Goal: Information Seeking & Learning: Compare options

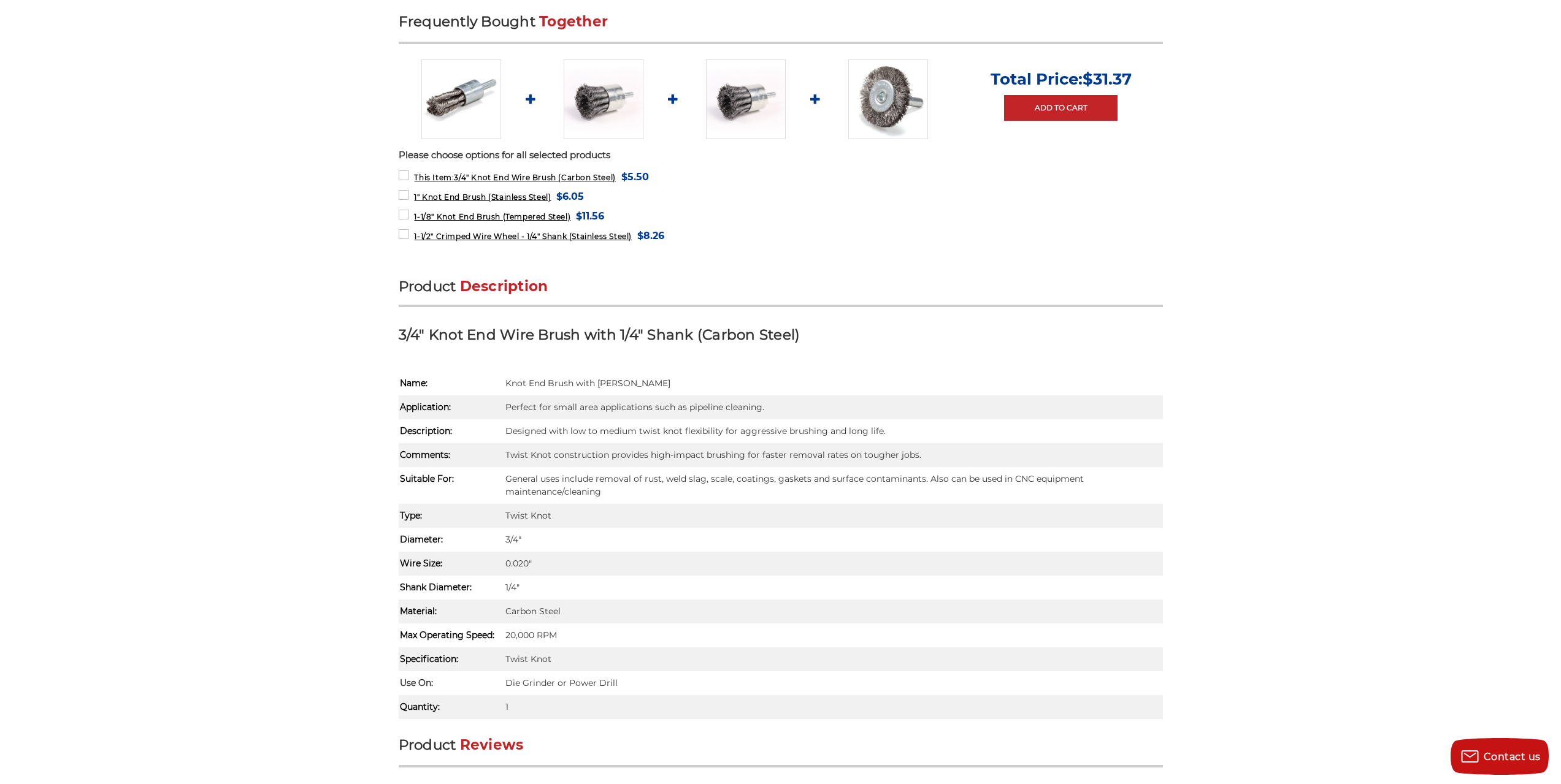
scroll to position [306, 0]
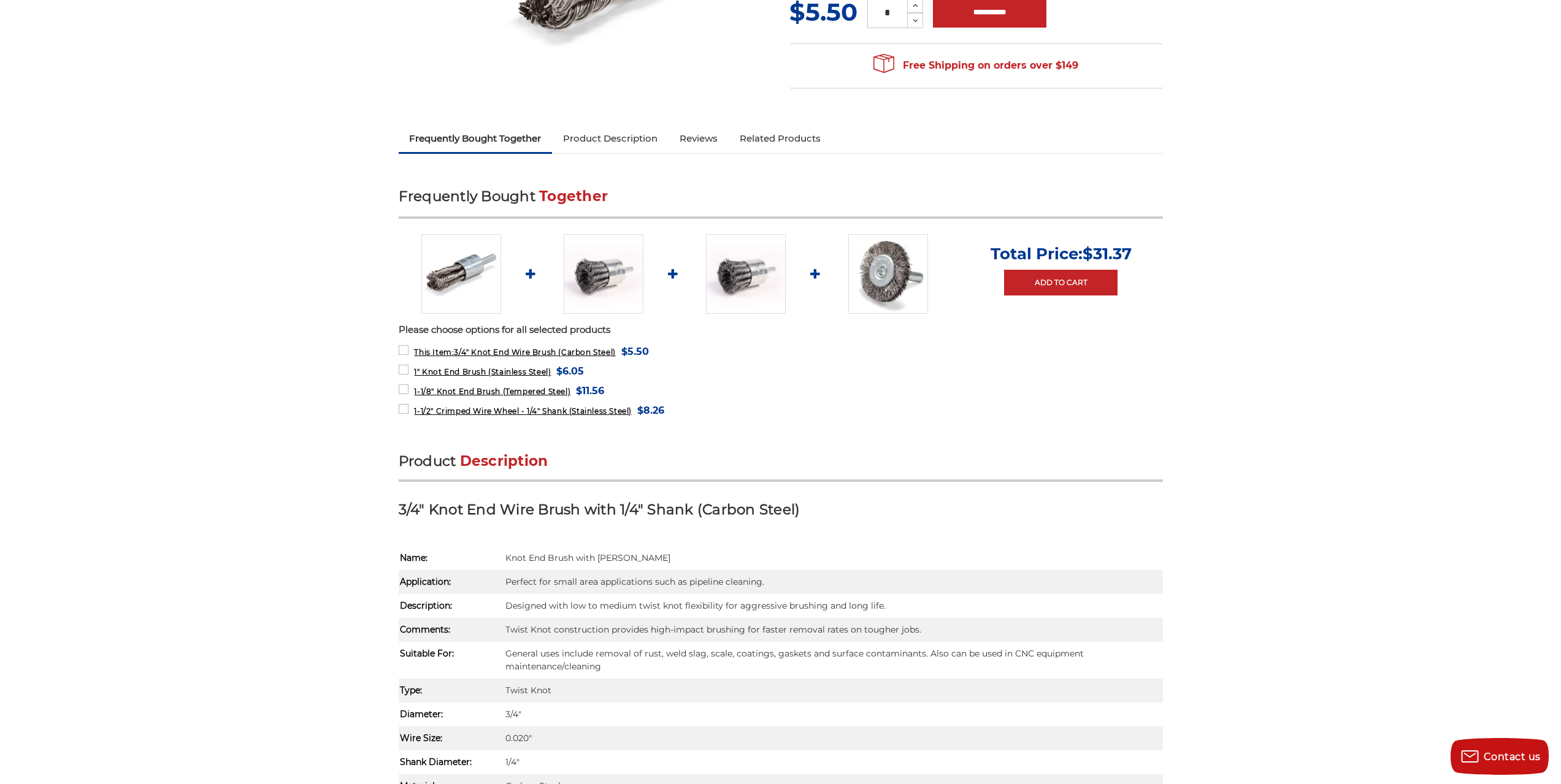
click at [576, 269] on img at bounding box center [603, 274] width 79 height 79
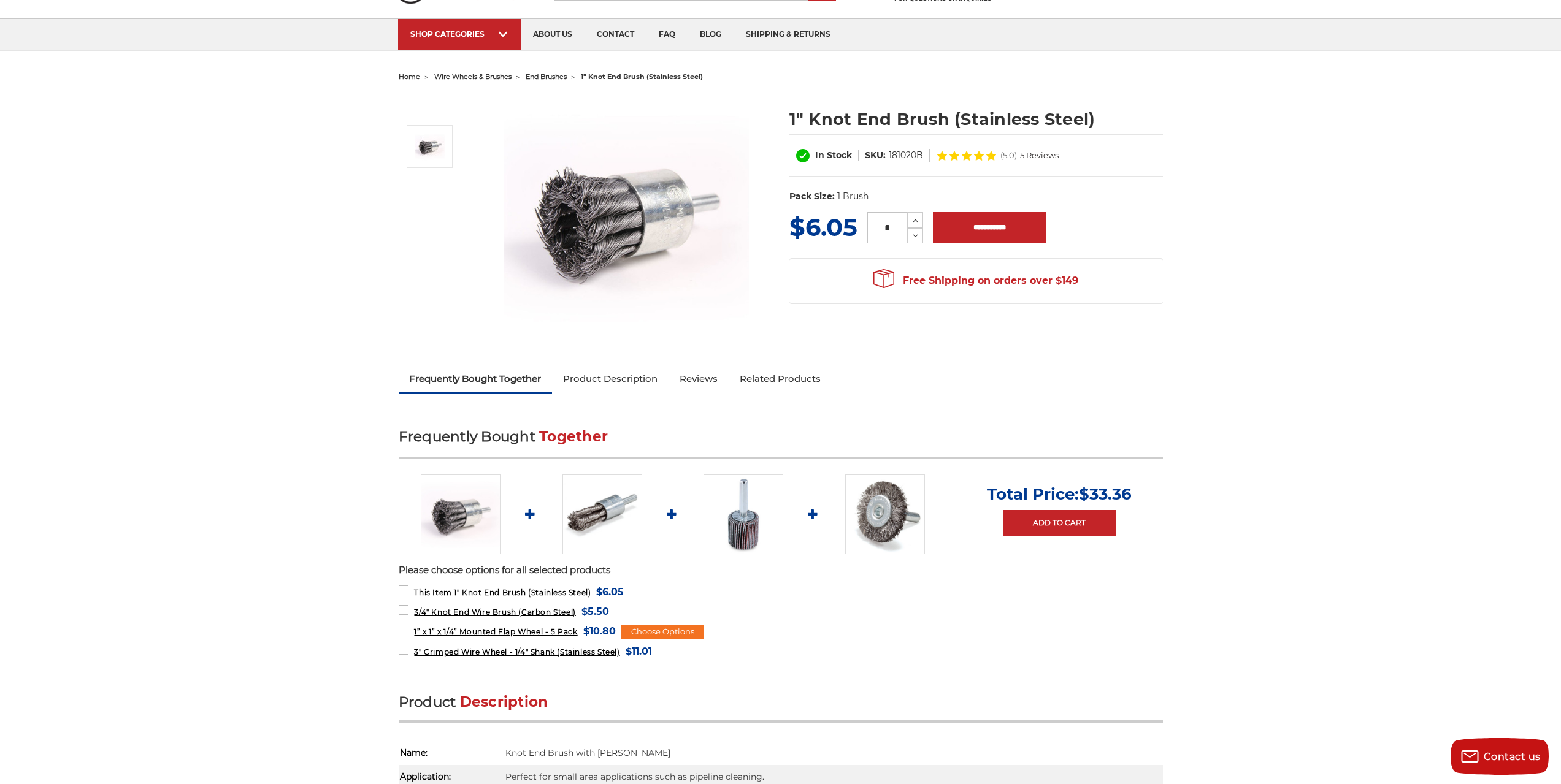
scroll to position [61, 0]
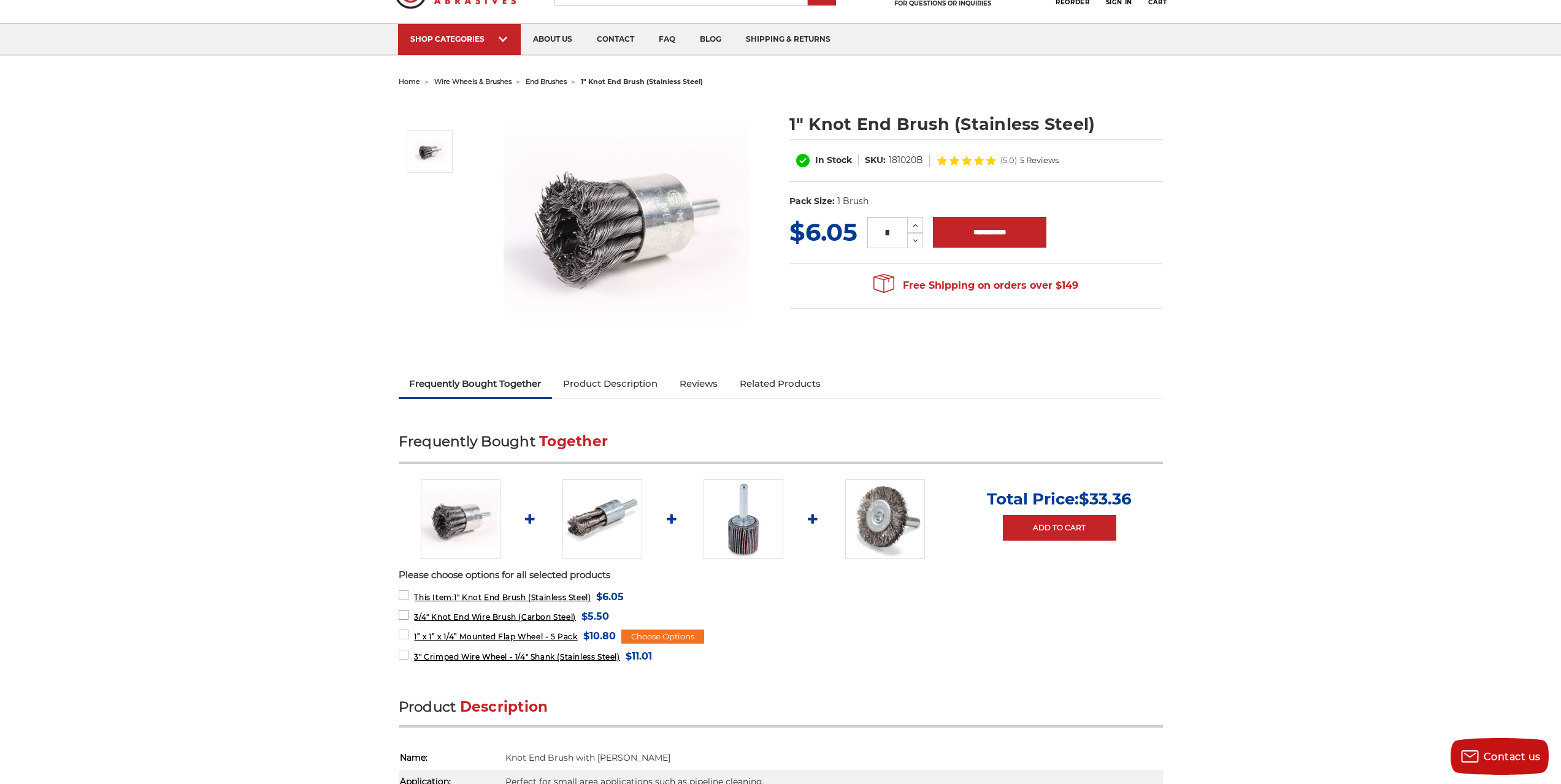
click at [456, 620] on span "3/4" Knot End Wire Brush (Carbon Steel)" at bounding box center [495, 617] width 161 height 9
click at [446, 615] on span "3/4" Knot End Wire Brush (Carbon Steel)" at bounding box center [495, 617] width 161 height 9
click at [594, 524] on img at bounding box center [602, 519] width 79 height 79
